Goal: Information Seeking & Learning: Learn about a topic

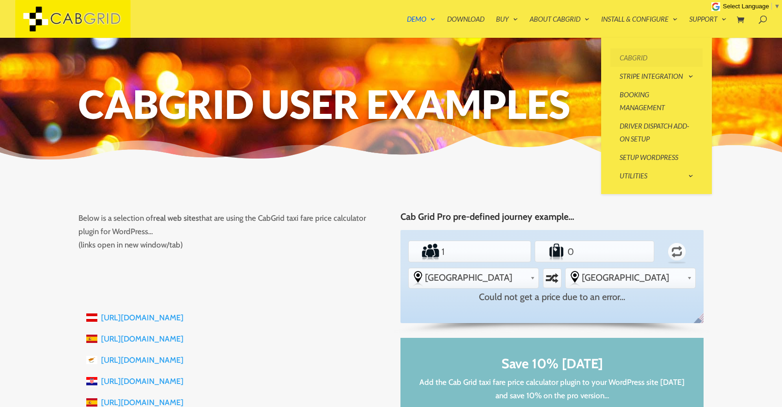
click at [633, 59] on link "CabGrid" at bounding box center [656, 57] width 92 height 18
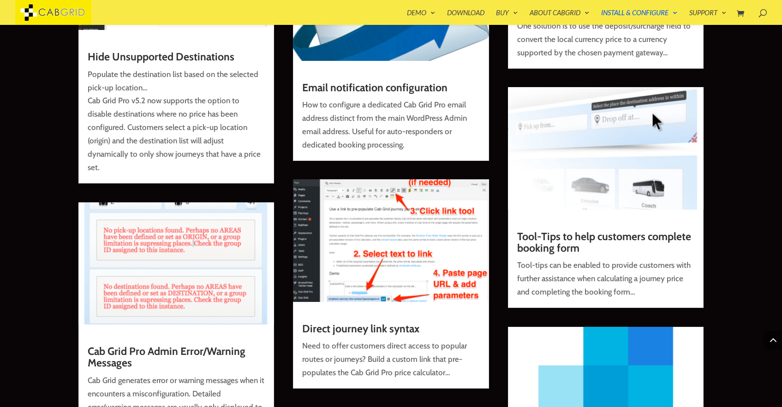
scroll to position [5091, 0]
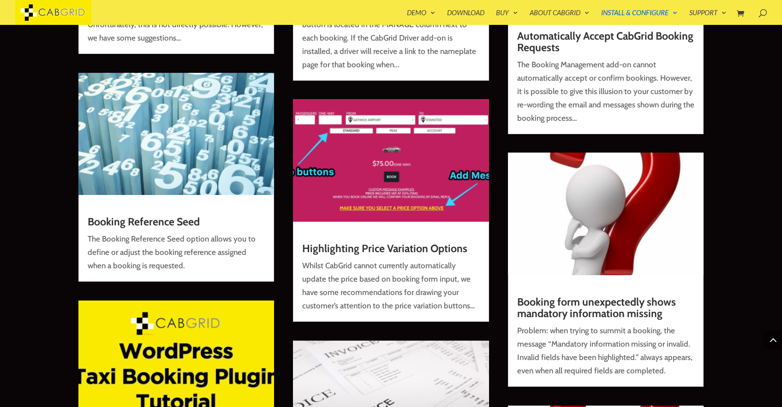
scroll to position [2828, 0]
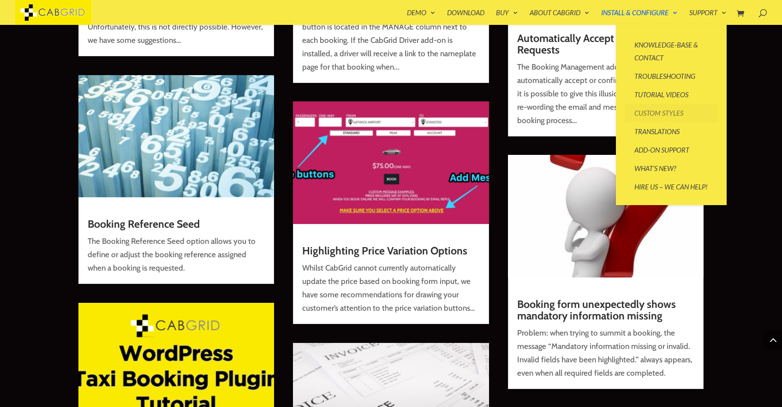
click at [667, 114] on link "Custom Styles" at bounding box center [671, 113] width 92 height 18
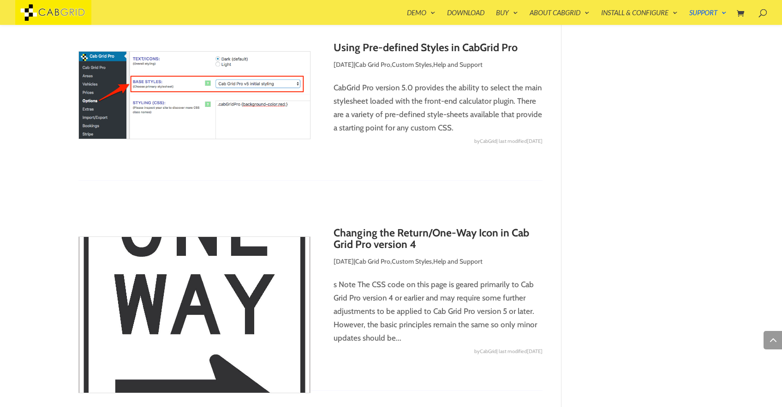
scroll to position [1254, 0]
